Goal: Information Seeking & Learning: Learn about a topic

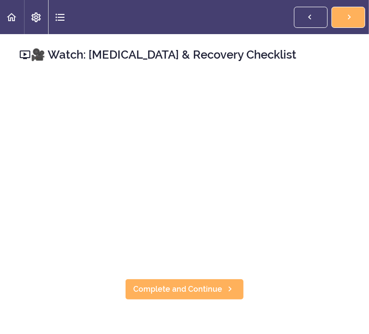
scroll to position [6869, 0]
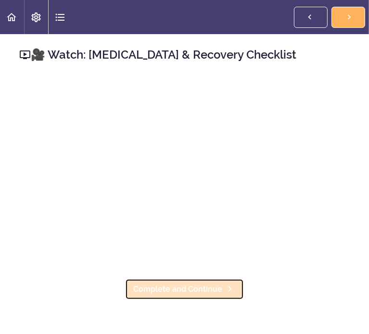
click at [222, 284] on span "Complete and Continue" at bounding box center [177, 290] width 89 height 12
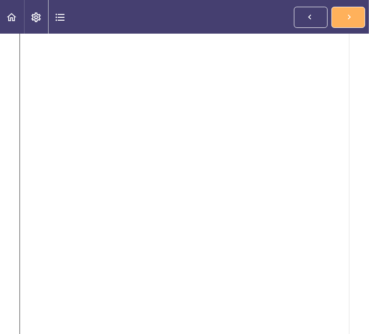
scroll to position [221, 0]
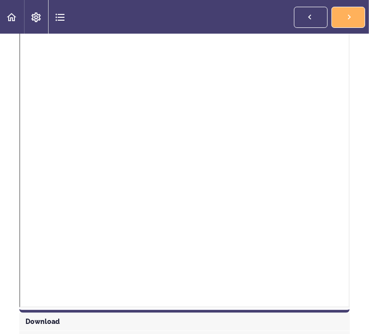
drag, startPoint x: 359, startPoint y: 169, endPoint x: 353, endPoint y: 233, distance: 64.2
click at [353, 233] on section "Online Program: CRAFT Training for Professionals 89% COMPLETE 📜Introduction to …" at bounding box center [184, 184] width 369 height 300
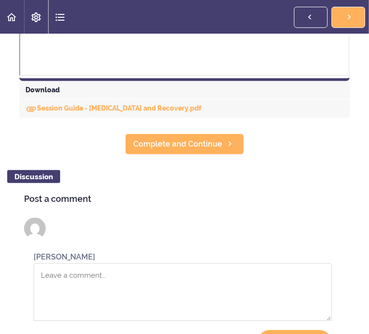
scroll to position [462, 0]
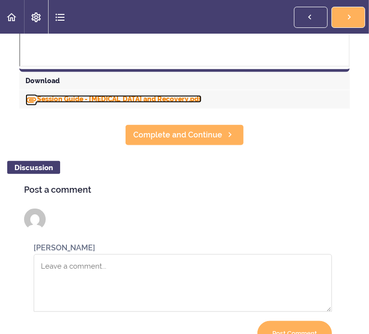
click at [201, 103] on link "Session Guide - Relapse and Recovery.pdf" at bounding box center [113, 99] width 176 height 8
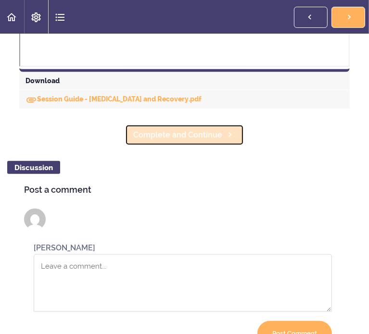
click at [222, 141] on span "Complete and Continue" at bounding box center [177, 135] width 89 height 12
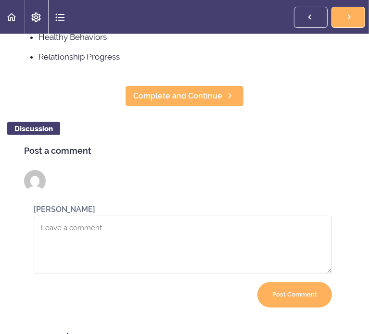
scroll to position [153, 0]
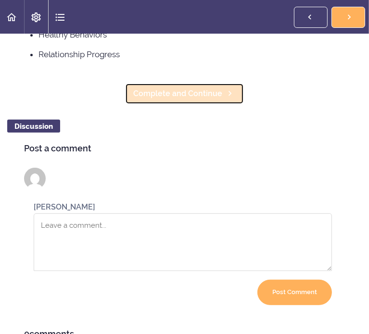
click at [222, 100] on span "Complete and Continue" at bounding box center [177, 94] width 89 height 12
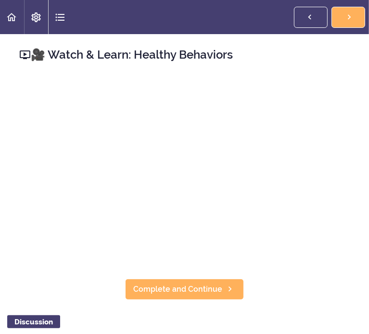
scroll to position [7009, 0]
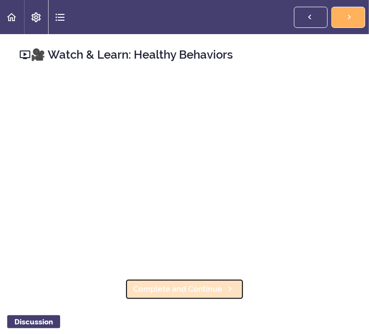
click at [236, 284] on icon at bounding box center [230, 289] width 12 height 10
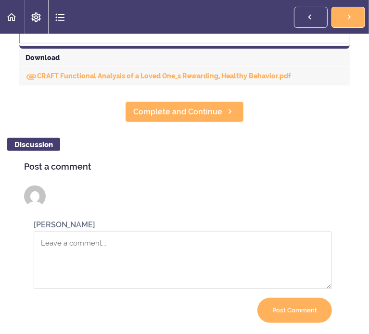
scroll to position [492, 0]
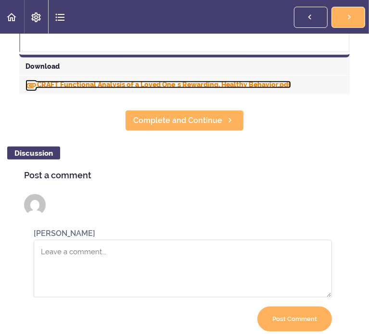
click at [291, 88] on link "CRAFT Functional Analysis of a Loved One_s Rewarding, Healthy Behavior.pdf" at bounding box center [157, 85] width 265 height 8
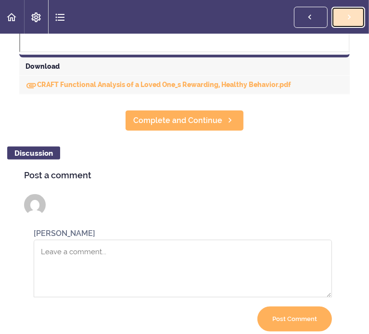
click at [0, 0] on span "Complete and Continue" at bounding box center [0, 0] width 0 height 0
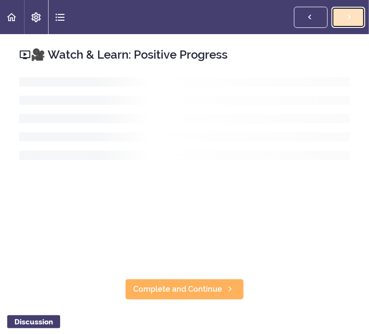
scroll to position [7084, 0]
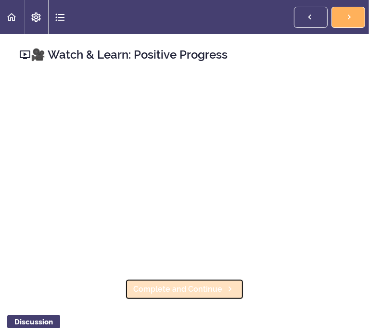
click at [222, 284] on span "Complete and Continue" at bounding box center [177, 290] width 89 height 12
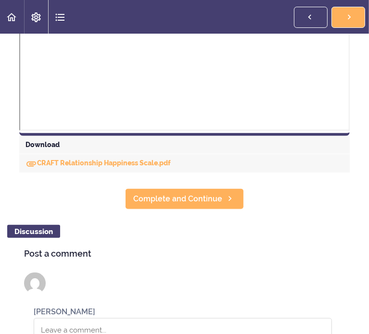
scroll to position [404, 0]
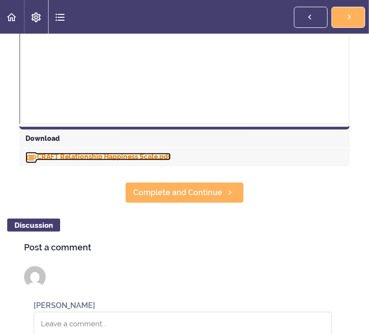
click at [171, 161] on link "CRAFT Relationship Happiness Scale.pdf" at bounding box center [97, 157] width 145 height 8
click at [234, 17] on header "Autoplay Autocomplete Previous Section Complete and Continue" at bounding box center [184, 17] width 369 height 34
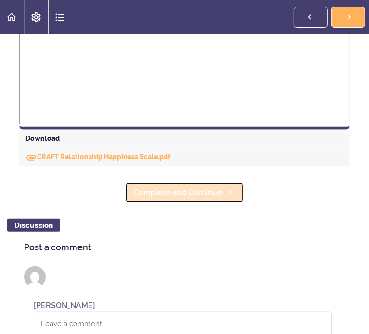
click at [222, 199] on span "Complete and Continue" at bounding box center [177, 193] width 89 height 12
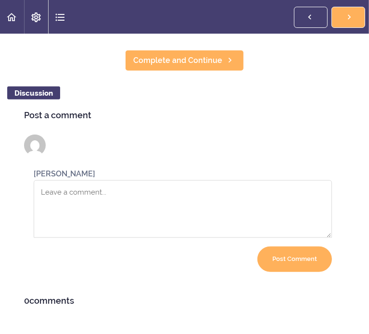
scroll to position [494, 0]
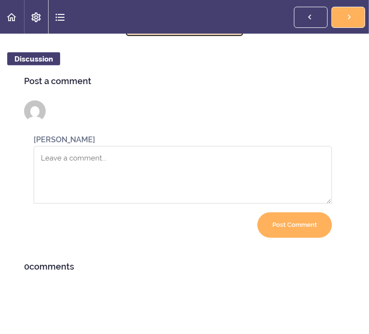
click at [222, 32] on span "Complete and Continue" at bounding box center [177, 27] width 89 height 12
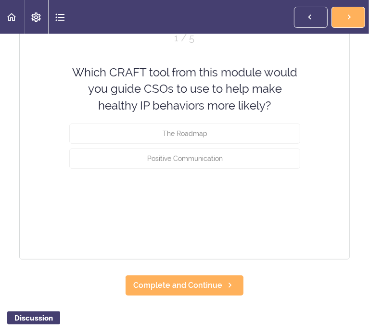
scroll to position [119, 0]
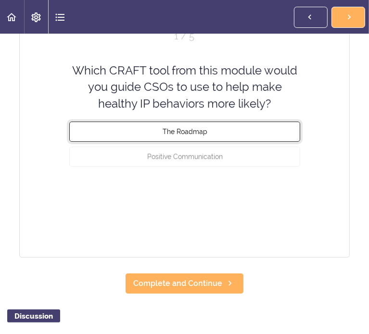
click at [207, 136] on span "The Roadmap" at bounding box center [184, 132] width 45 height 8
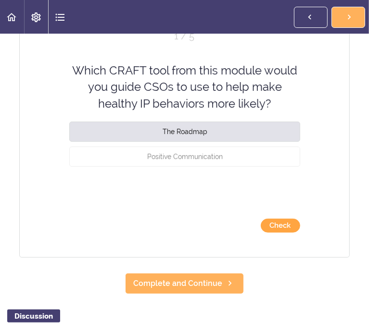
click at [300, 233] on button "Check" at bounding box center [280, 226] width 39 height 14
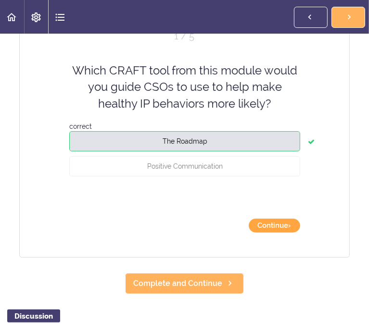
click at [300, 233] on button "Continue ›" at bounding box center [274, 226] width 51 height 14
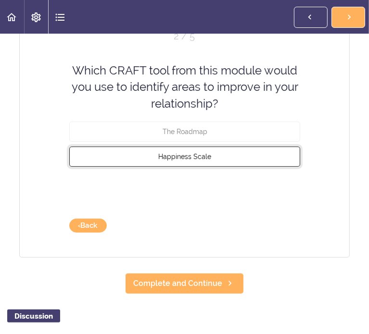
click at [211, 161] on span "Happiness Scale" at bounding box center [184, 157] width 53 height 8
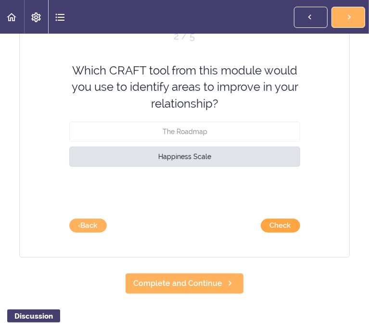
click at [300, 233] on button "Check" at bounding box center [280, 226] width 39 height 14
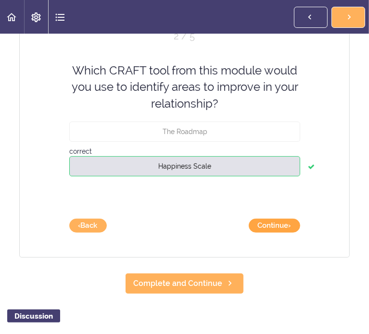
click at [300, 233] on button "Continue ›" at bounding box center [274, 226] width 51 height 14
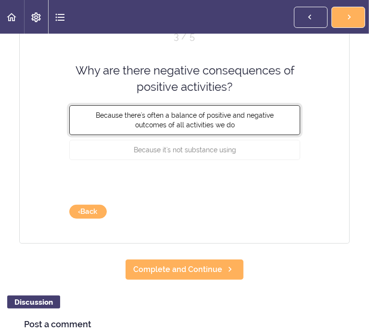
click at [260, 135] on button "Because there's often a balance of positive and negative outcomes of all activi…" at bounding box center [184, 120] width 231 height 30
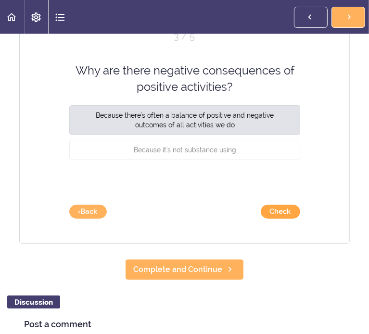
click at [300, 219] on button "Check" at bounding box center [280, 212] width 39 height 14
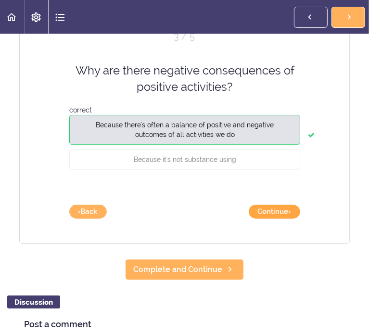
click at [300, 219] on button "Continue ›" at bounding box center [274, 212] width 51 height 14
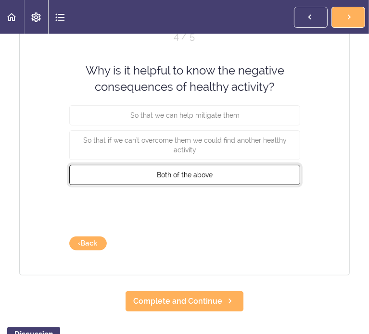
click at [212, 178] on span "Both of the above" at bounding box center [185, 175] width 56 height 8
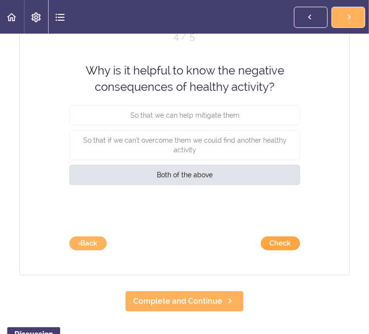
click at [297, 250] on button "Check" at bounding box center [280, 244] width 39 height 14
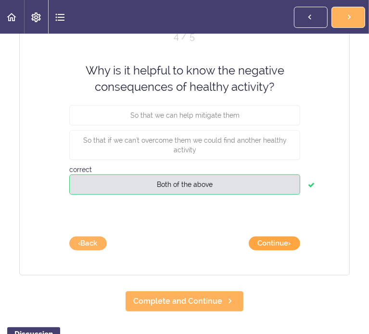
click at [297, 250] on button "Continue ›" at bounding box center [274, 244] width 51 height 14
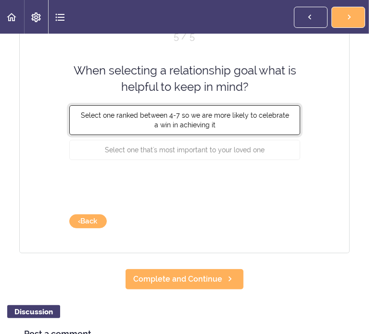
click at [260, 128] on span "Select one ranked between 4-7 so we are more likely to celebrate a win in achie…" at bounding box center [184, 119] width 208 height 17
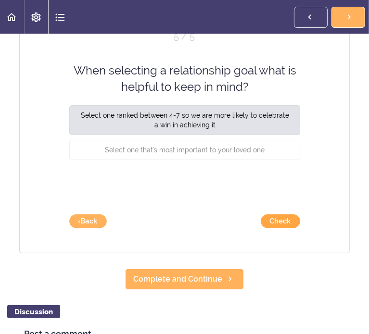
click at [300, 228] on button "Check" at bounding box center [280, 221] width 39 height 14
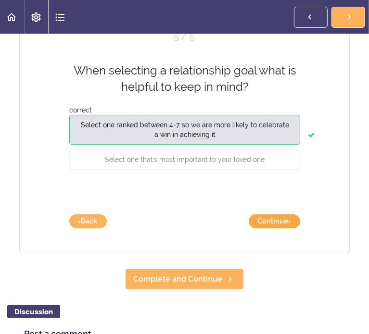
click at [300, 228] on button "Continue ›" at bounding box center [274, 221] width 51 height 14
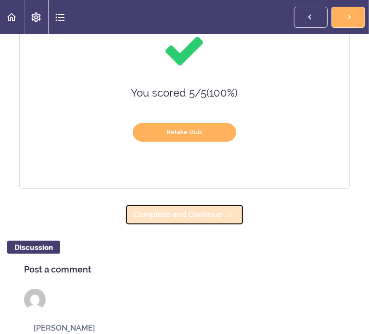
click at [222, 221] on span "Complete and Continue" at bounding box center [177, 215] width 89 height 12
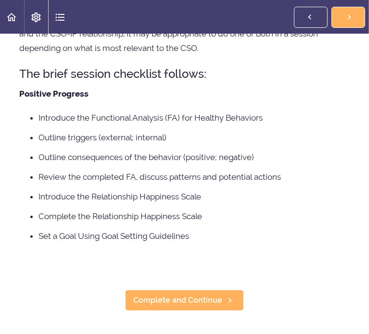
scroll to position [307, 0]
click at [0, 0] on span "Complete and Continue" at bounding box center [0, 0] width 0 height 0
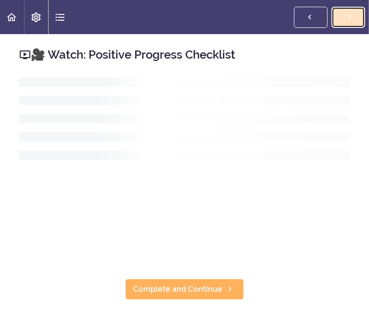
scroll to position [7287, 0]
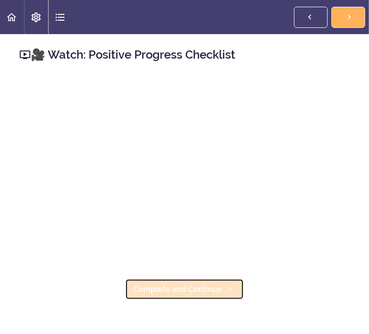
click at [222, 284] on span "Complete and Continue" at bounding box center [177, 290] width 89 height 12
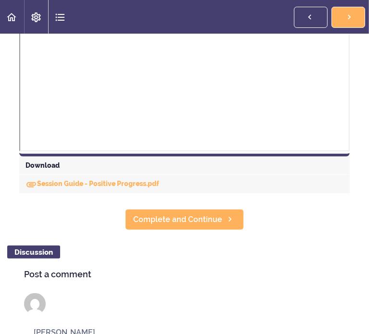
scroll to position [385, 0]
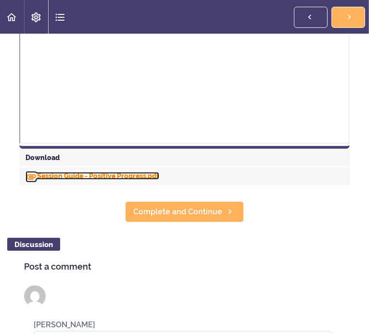
click at [159, 180] on link "Session Guide - Positive Progress.pdf" at bounding box center [92, 176] width 134 height 8
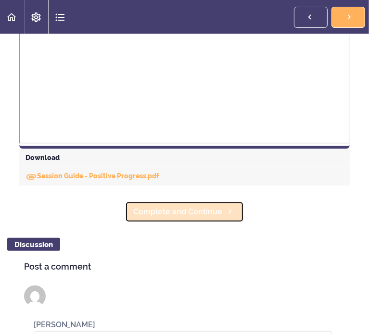
click at [222, 218] on span "Complete and Continue" at bounding box center [177, 212] width 89 height 12
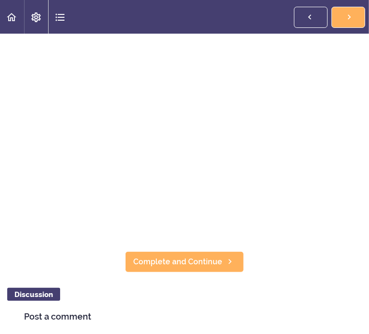
scroll to position [207, 0]
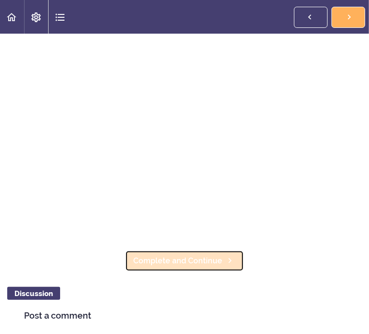
click at [222, 267] on span "Complete and Continue" at bounding box center [177, 261] width 89 height 12
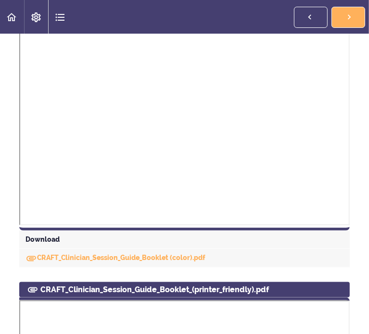
scroll to position [504, 0]
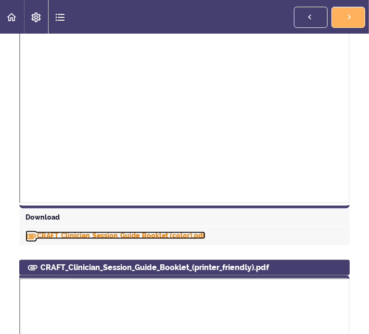
click at [205, 239] on link "CRAFT_Clinician_Session_Guide_Booklet (color).pdf" at bounding box center [115, 236] width 180 height 8
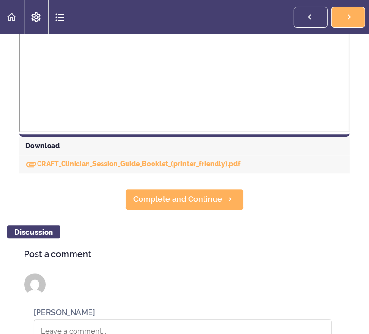
scroll to position [1097, 0]
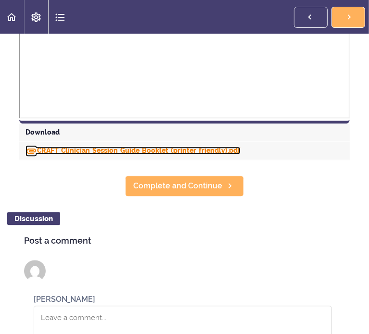
click at [240, 154] on link "CRAFT_Clinician_Session_Guide_Booklet_(printer_friendly).pdf" at bounding box center [132, 151] width 215 height 8
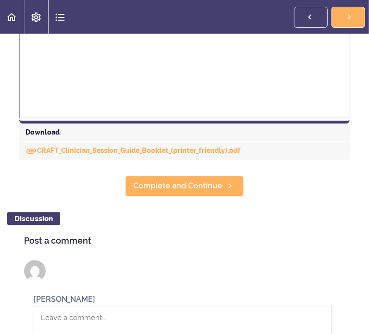
click at [210, 13] on header "Autoplay Autocomplete Previous Section Complete and Continue" at bounding box center [184, 17] width 369 height 34
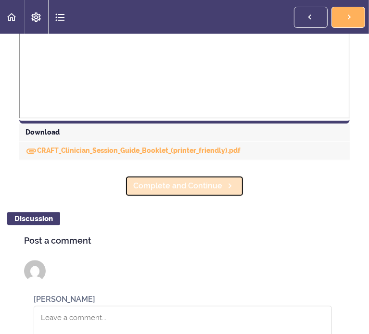
click at [222, 192] on span "Complete and Continue" at bounding box center [177, 186] width 89 height 12
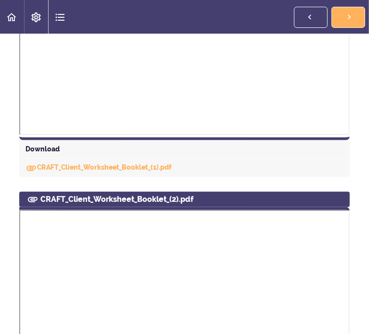
scroll to position [495, 0]
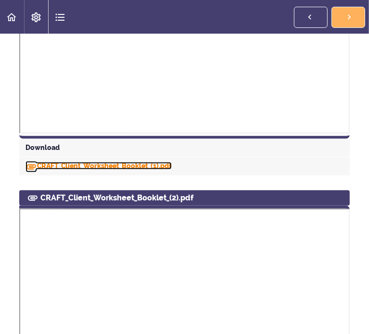
click at [172, 170] on link "CRAFT_Client_Worksheet_Booklet_(1).pdf" at bounding box center [98, 166] width 146 height 8
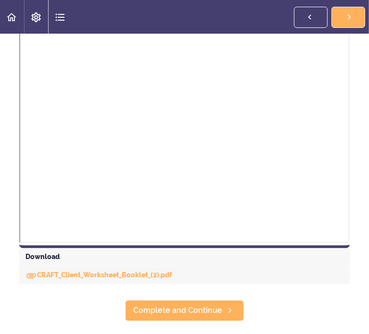
scroll to position [948, 0]
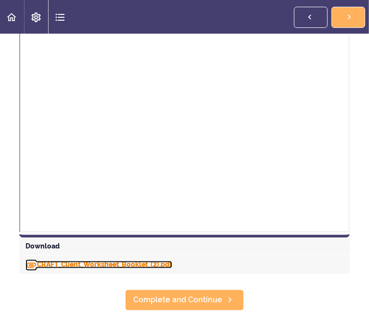
click at [172, 269] on link "CRAFT_Client_Worksheet_Booklet_(2).pdf" at bounding box center [98, 265] width 147 height 8
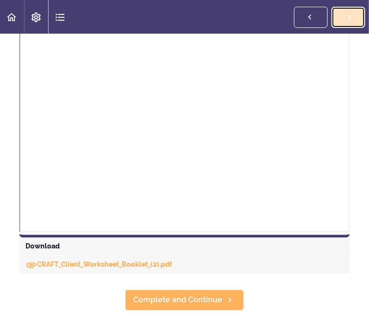
click at [0, 0] on span "Complete and Continue" at bounding box center [0, 0] width 0 height 0
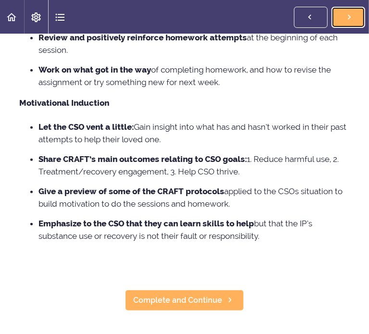
scroll to position [565, 0]
click at [0, 0] on span "Complete and Continue" at bounding box center [0, 0] width 0 height 0
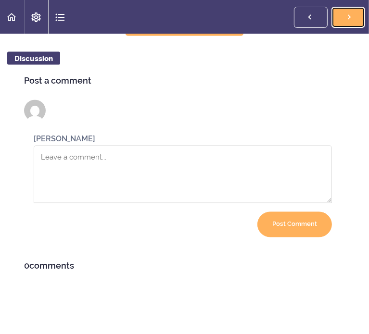
scroll to position [1139, 0]
click at [222, 32] on span "Complete and Continue" at bounding box center [177, 26] width 89 height 12
click at [331, 28] on link "Complete and Continue" at bounding box center [348, 17] width 34 height 21
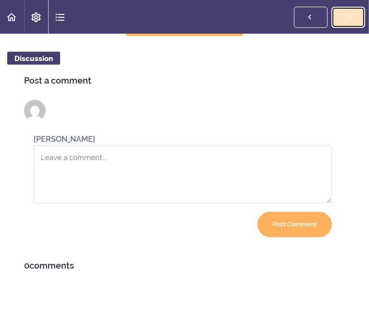
click at [0, 0] on span "Complete and Continue" at bounding box center [0, 0] width 0 height 0
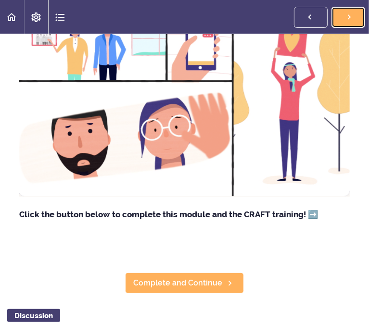
scroll to position [134, 0]
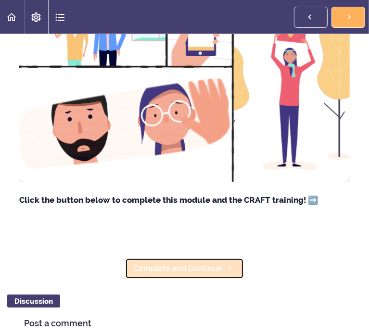
click at [222, 263] on span "Complete and Continue" at bounding box center [177, 269] width 89 height 12
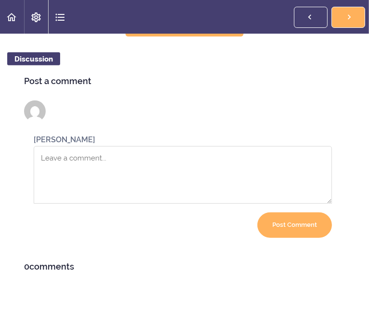
scroll to position [345, 0]
click at [222, 32] on span "Complete and Continue" at bounding box center [177, 27] width 89 height 12
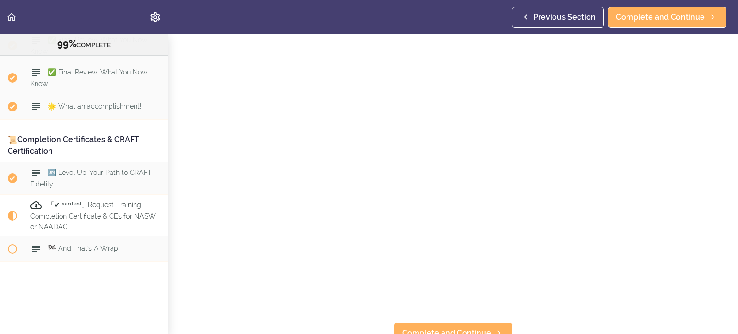
scroll to position [183, 0]
click at [368, 322] on link "Complete and Continue" at bounding box center [453, 323] width 119 height 21
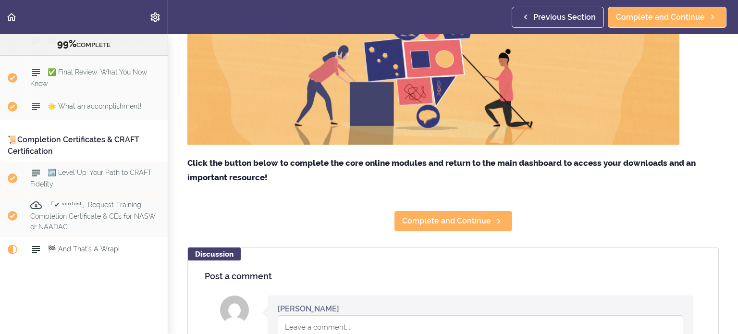
scroll to position [252, 0]
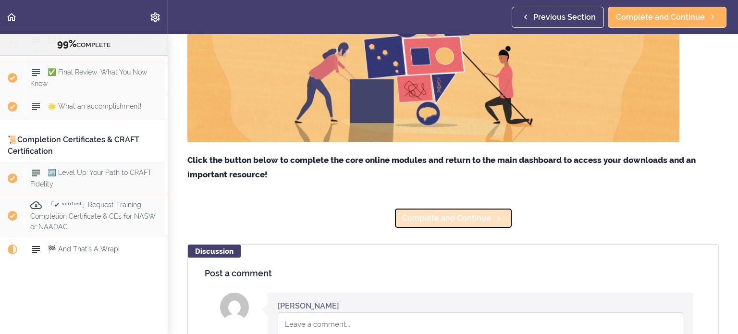
click at [368, 223] on span "Complete and Continue" at bounding box center [446, 218] width 89 height 12
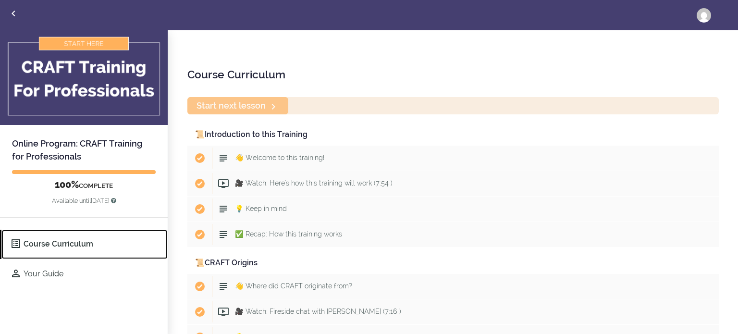
click at [80, 246] on link "Course Curriculum" at bounding box center [84, 244] width 166 height 29
click at [16, 15] on icon "Back to courses" at bounding box center [14, 14] width 12 height 12
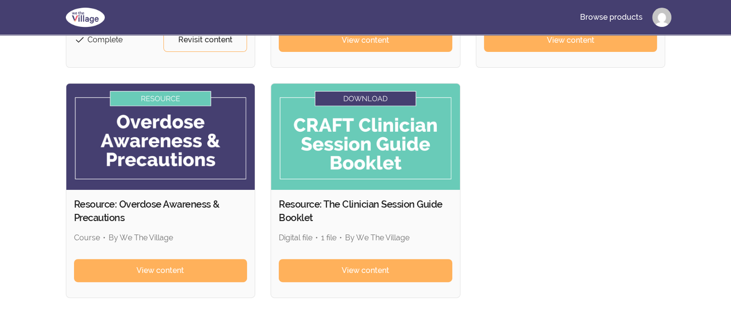
scroll to position [301, 0]
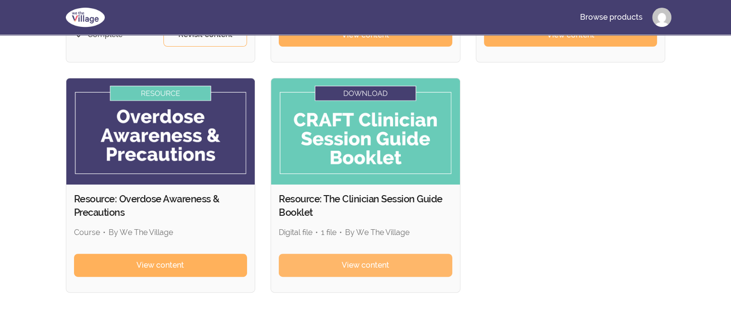
click at [410, 265] on link "View content" at bounding box center [366, 265] width 174 height 23
